Goal: Task Accomplishment & Management: Manage account settings

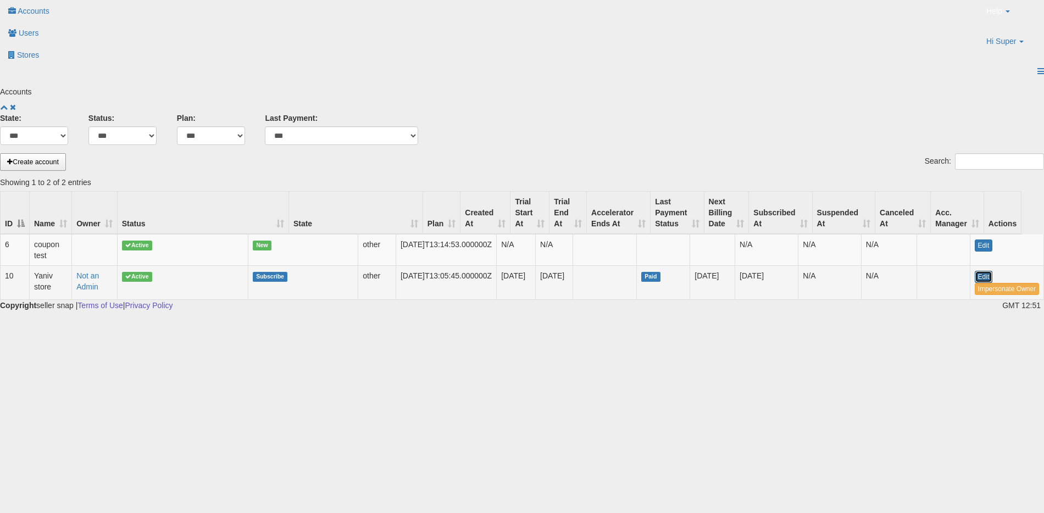
click at [981, 271] on link "Edit" at bounding box center [984, 277] width 18 height 12
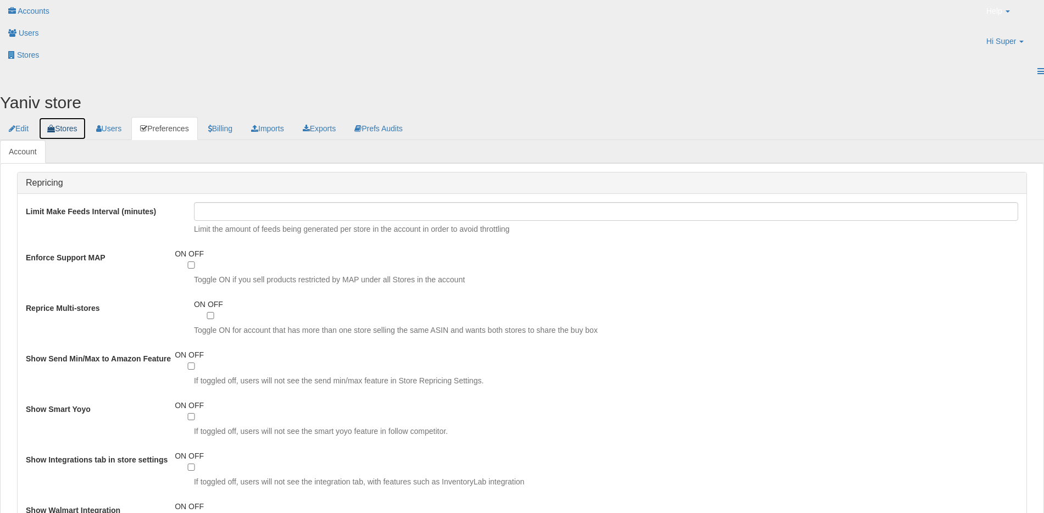
click at [75, 117] on link "Stores" at bounding box center [61, 128] width 47 height 23
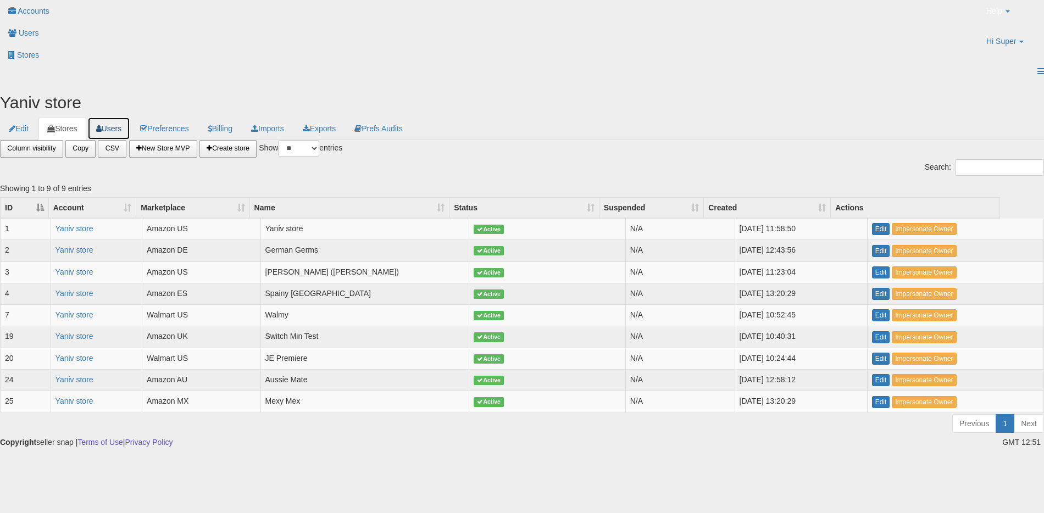
click at [131, 117] on link "Users" at bounding box center [108, 128] width 43 height 23
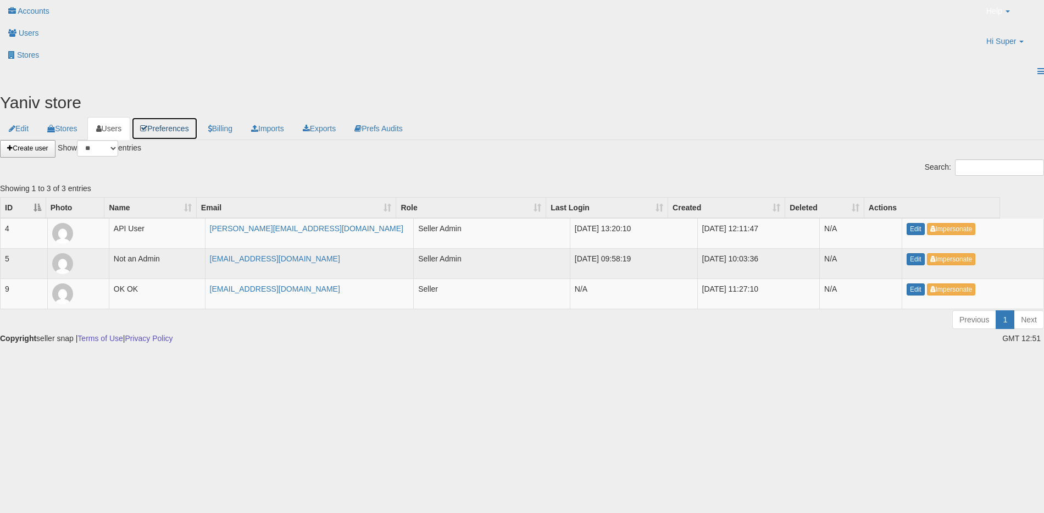
click at [197, 117] on link "Preferences" at bounding box center [164, 128] width 66 height 23
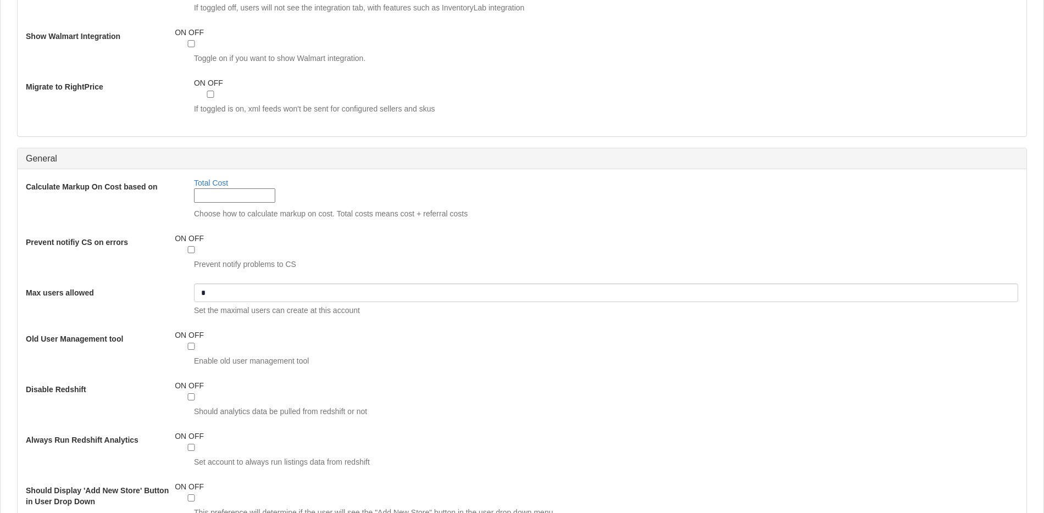
scroll to position [954, 0]
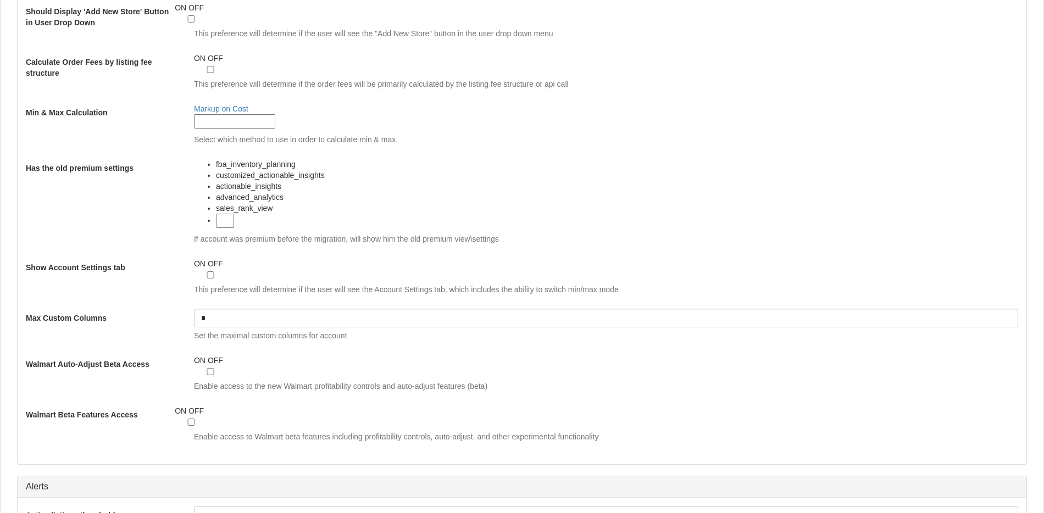
click at [226, 406] on div "ON OFF Enable access to Walmart beta features including profitability controls,…" at bounding box center [606, 427] width 841 height 42
click at [225, 406] on div "ON OFF Enable access to Walmart beta features including profitability controls,…" at bounding box center [606, 427] width 841 height 42
click at [204, 407] on span "OFF" at bounding box center [196, 411] width 15 height 9
click at [348, 431] on span "Enable access to Walmart beta features including profitability controls, auto-a…" at bounding box center [606, 436] width 824 height 11
